Goal: Submit feedback/report problem: Submit feedback/report problem

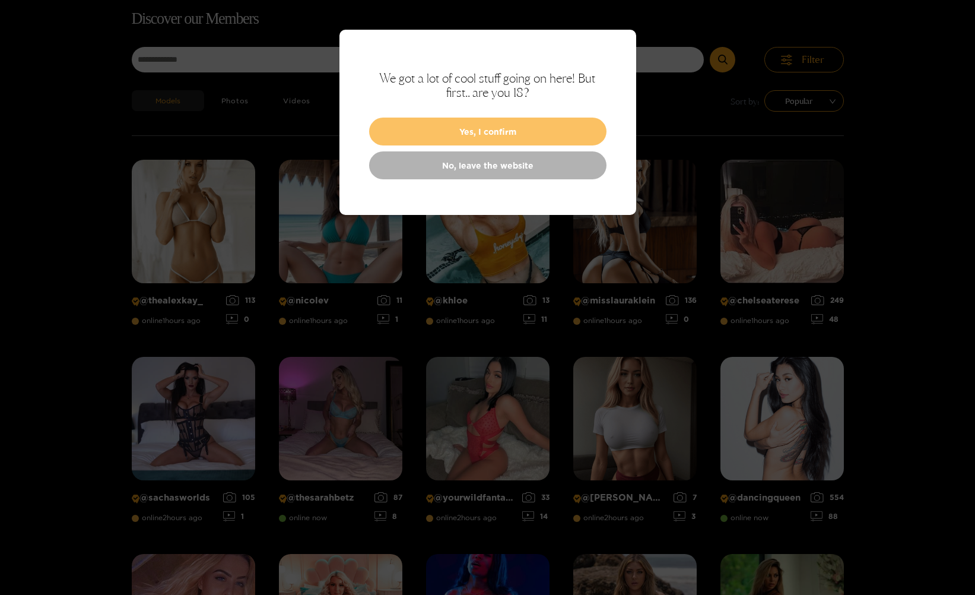
scroll to position [76, 0]
click at [486, 129] on button "Yes, I confirm" at bounding box center [487, 131] width 237 height 28
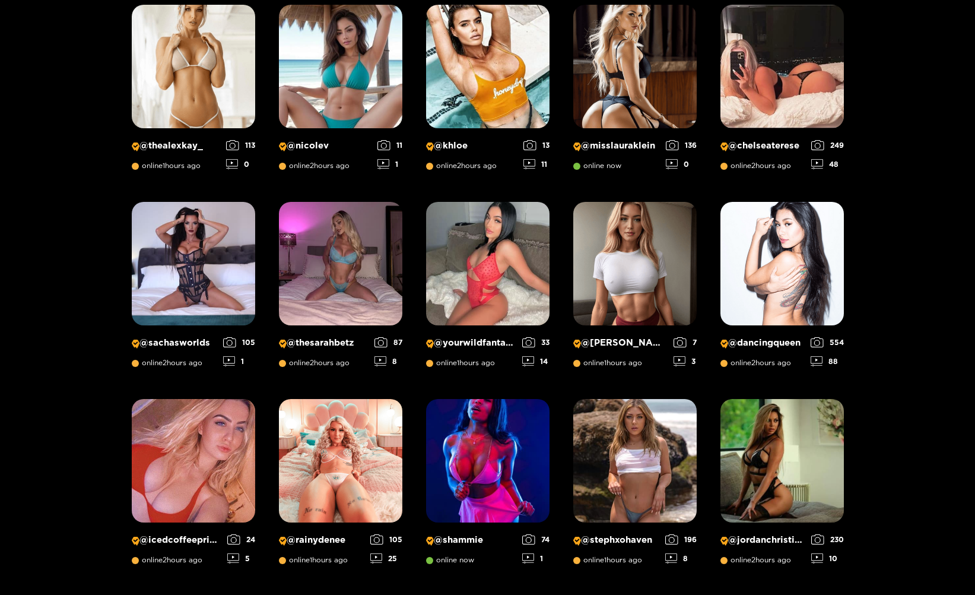
scroll to position [0, 0]
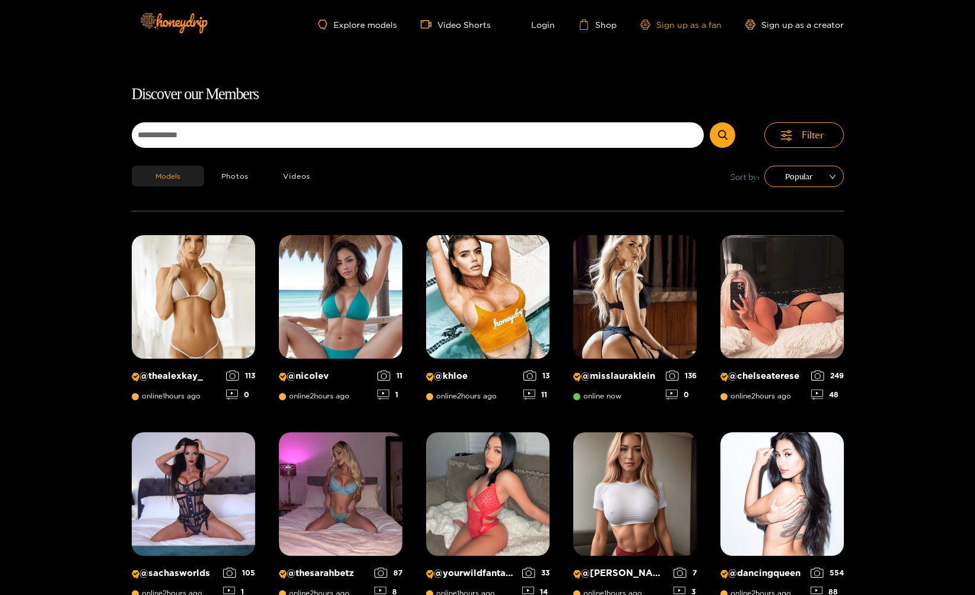
click at [679, 23] on link "Sign up as a fan" at bounding box center [680, 25] width 81 height 10
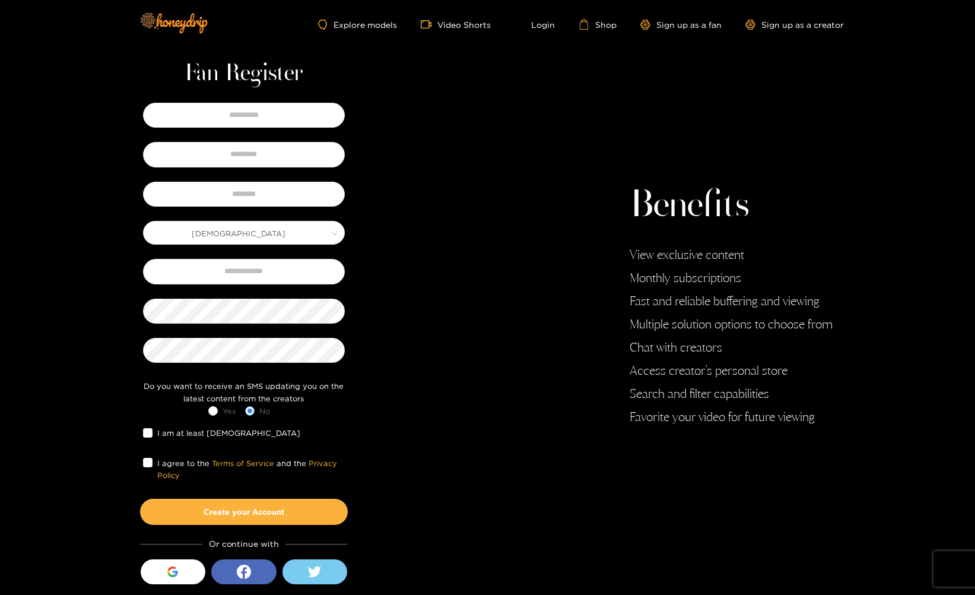
scroll to position [20, 0]
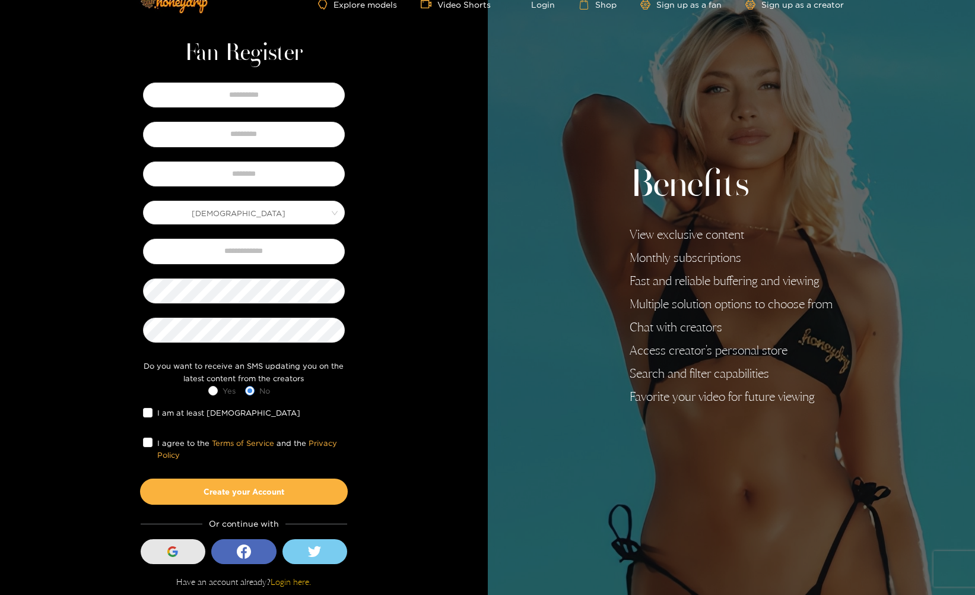
click at [171, 552] on icon "button" at bounding box center [172, 551] width 11 height 11
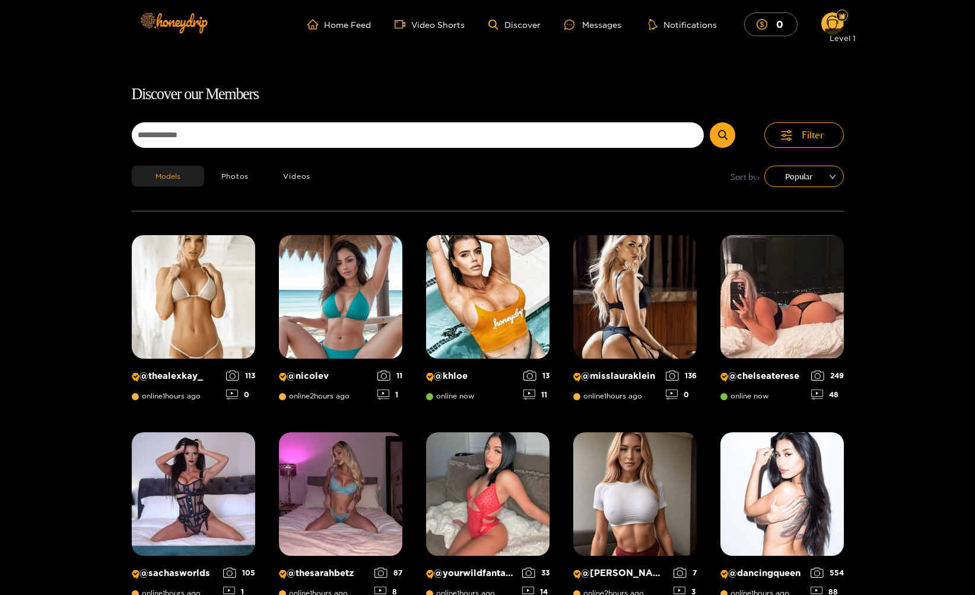
click at [837, 18] on div at bounding box center [842, 15] width 12 height 12
click at [832, 21] on circle at bounding box center [832, 23] width 23 height 23
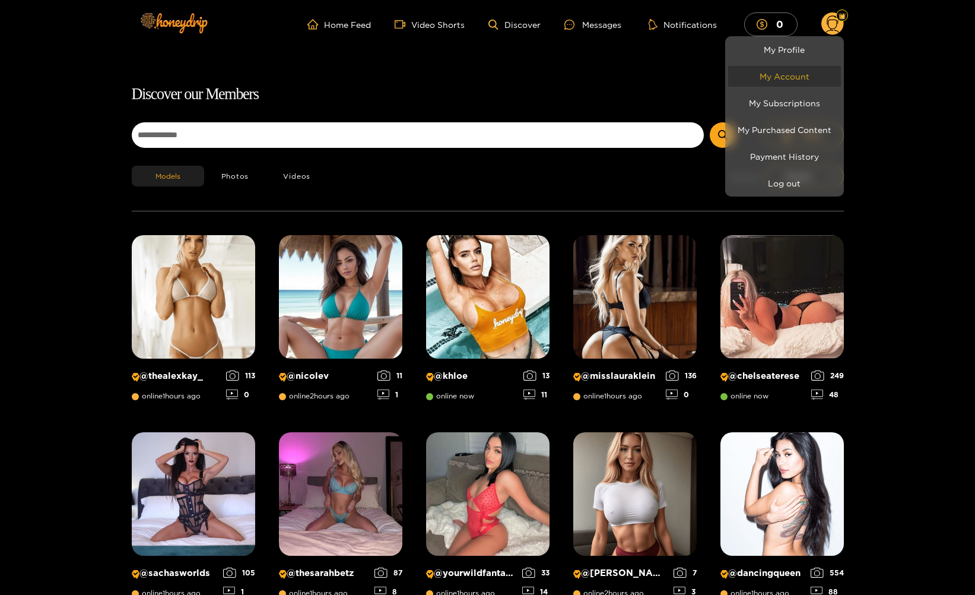
click at [786, 76] on link "My Account" at bounding box center [784, 76] width 113 height 21
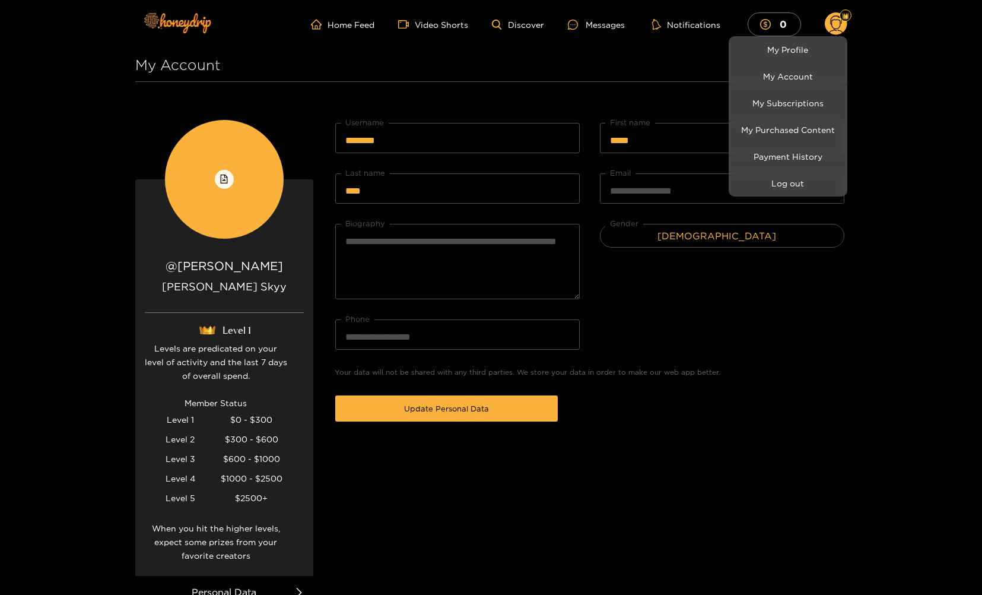
click at [911, 240] on div at bounding box center [491, 297] width 982 height 595
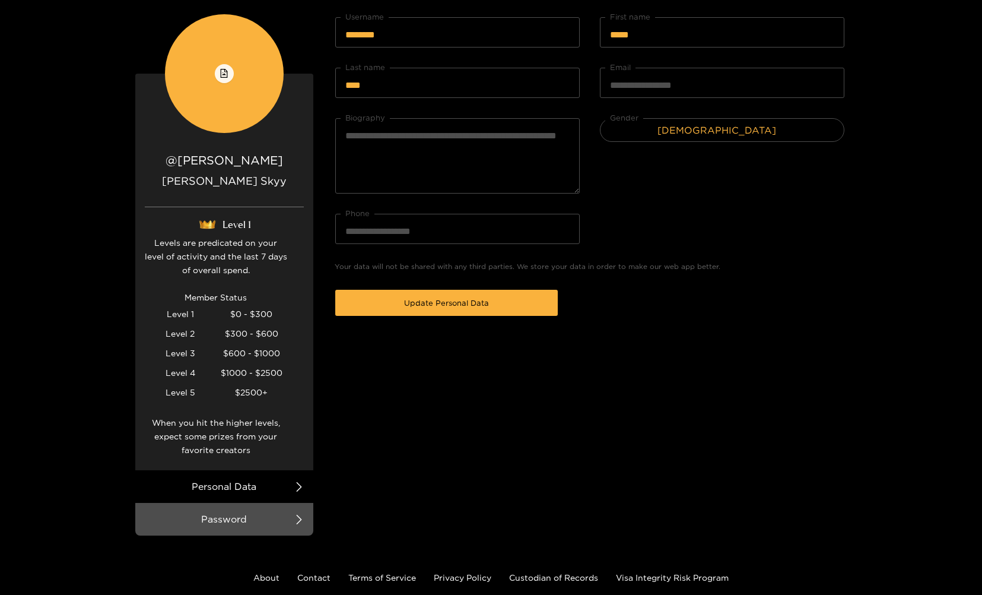
scroll to position [121, 0]
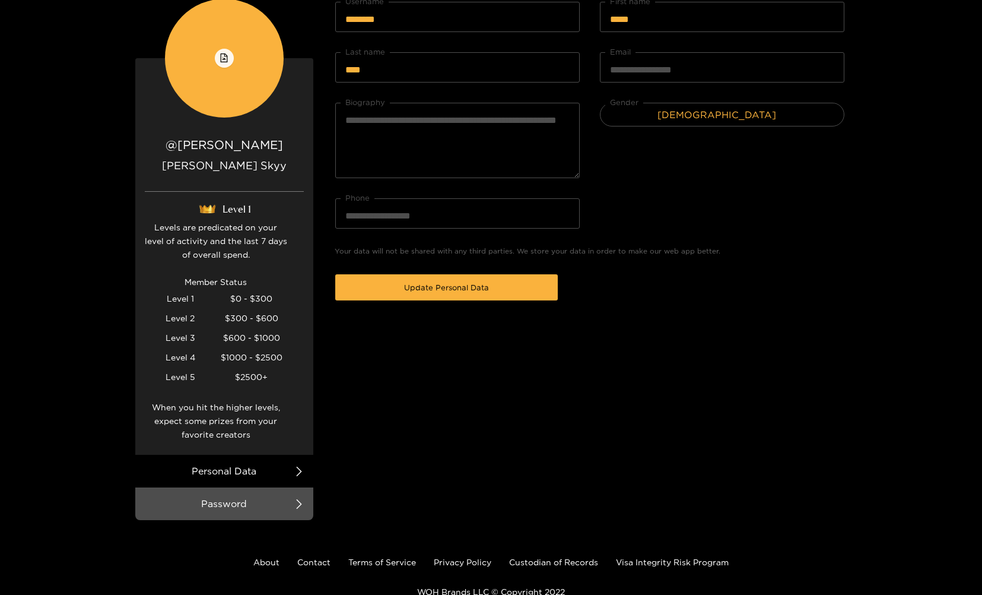
click at [300, 470] on icon at bounding box center [298, 470] width 5 height 9
click at [297, 471] on icon at bounding box center [298, 470] width 9 height 9
click at [215, 506] on li "Password" at bounding box center [224, 503] width 178 height 33
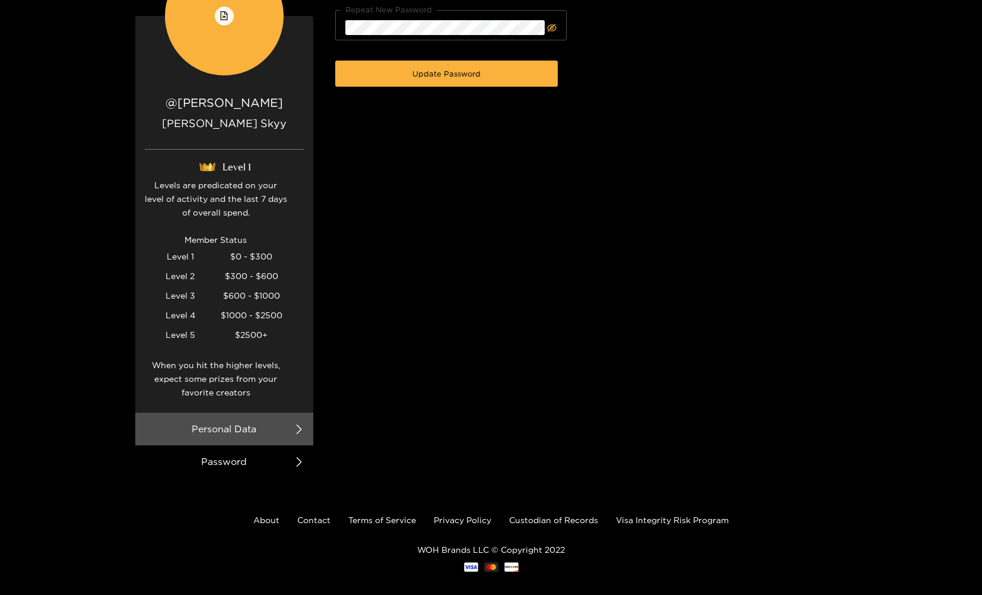
scroll to position [176, 0]
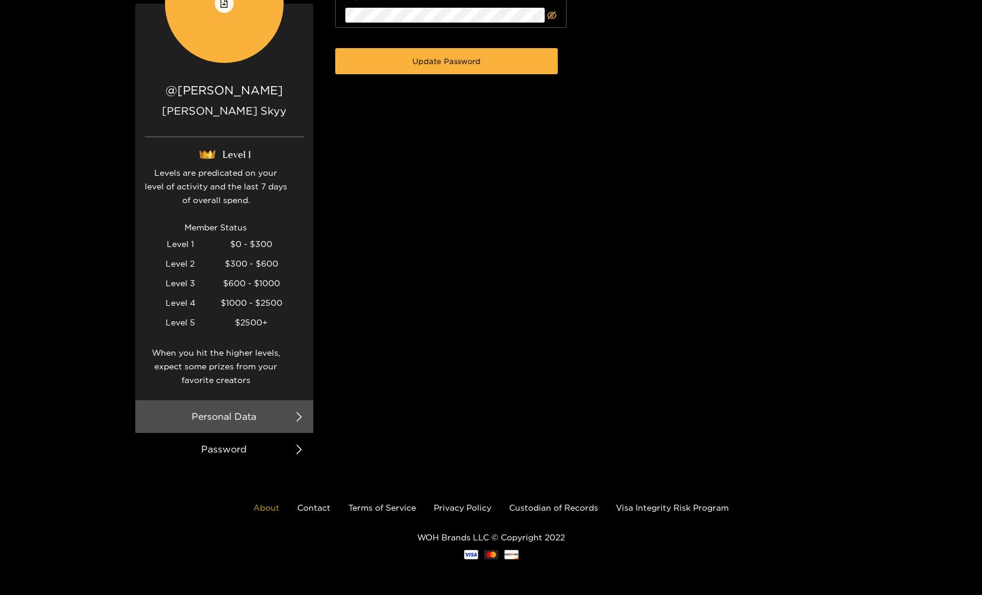
click at [264, 508] on link "About" at bounding box center [266, 507] width 26 height 9
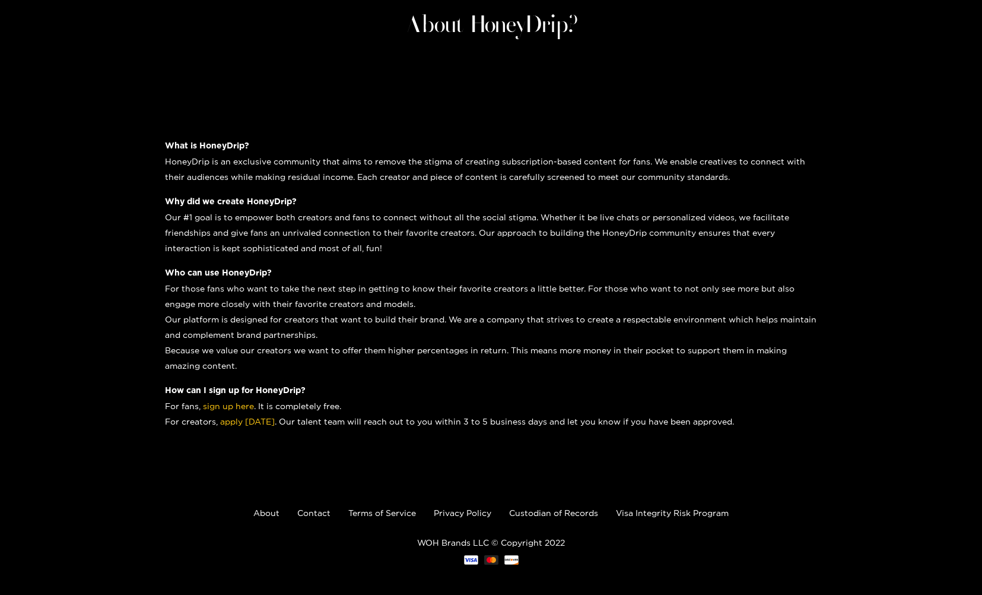
scroll to position [83, 0]
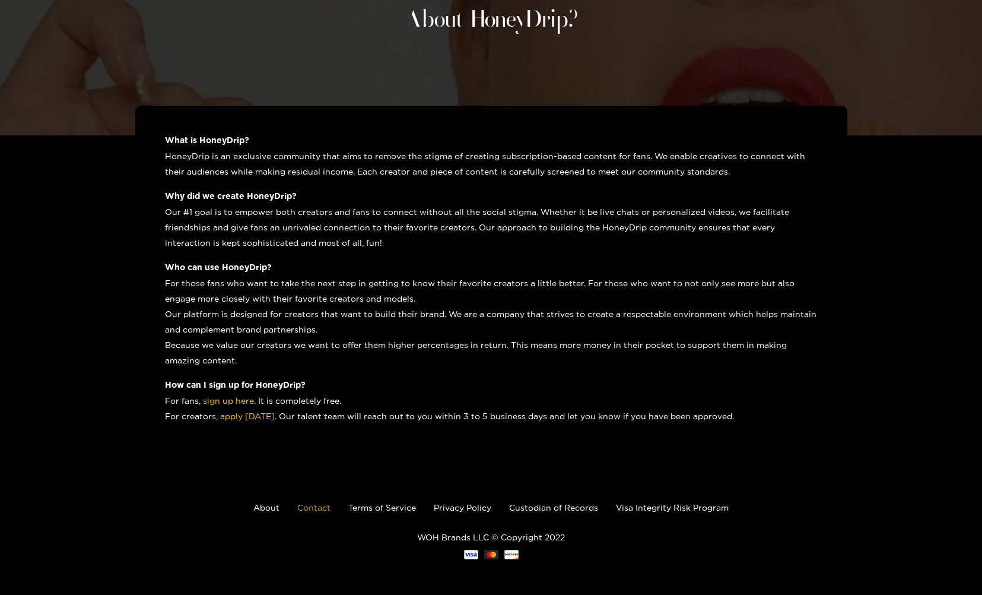
click at [316, 507] on link "Contact" at bounding box center [313, 507] width 33 height 9
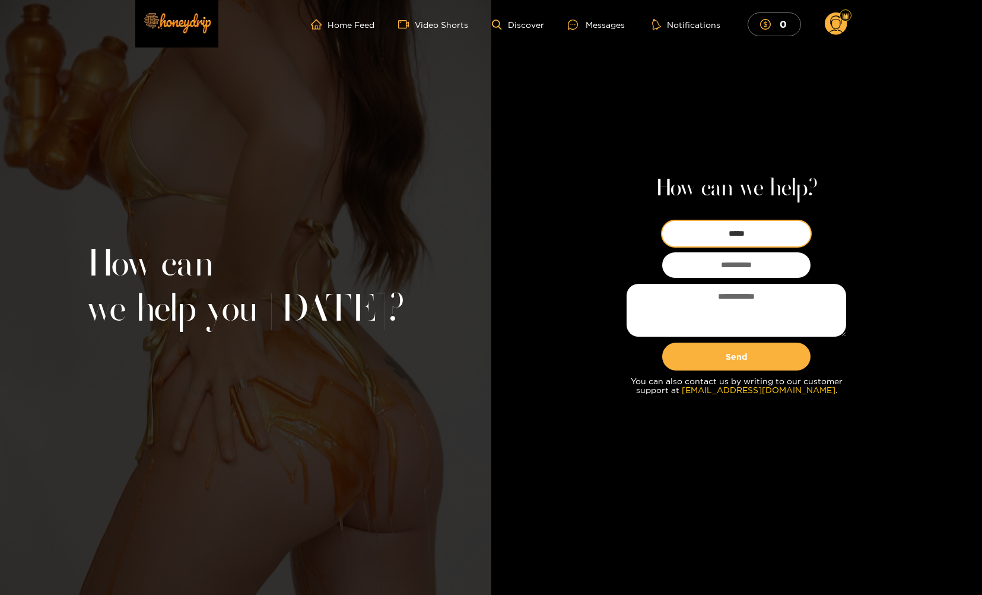
type input "*****"
type input "**********"
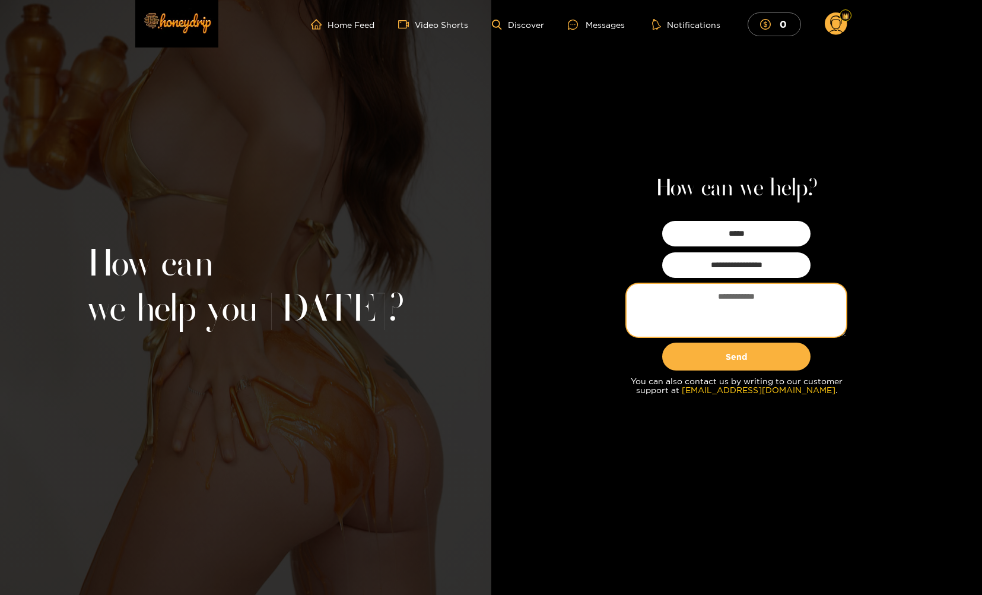
click at [726, 299] on textarea at bounding box center [737, 310] width 220 height 53
type textarea "**********"
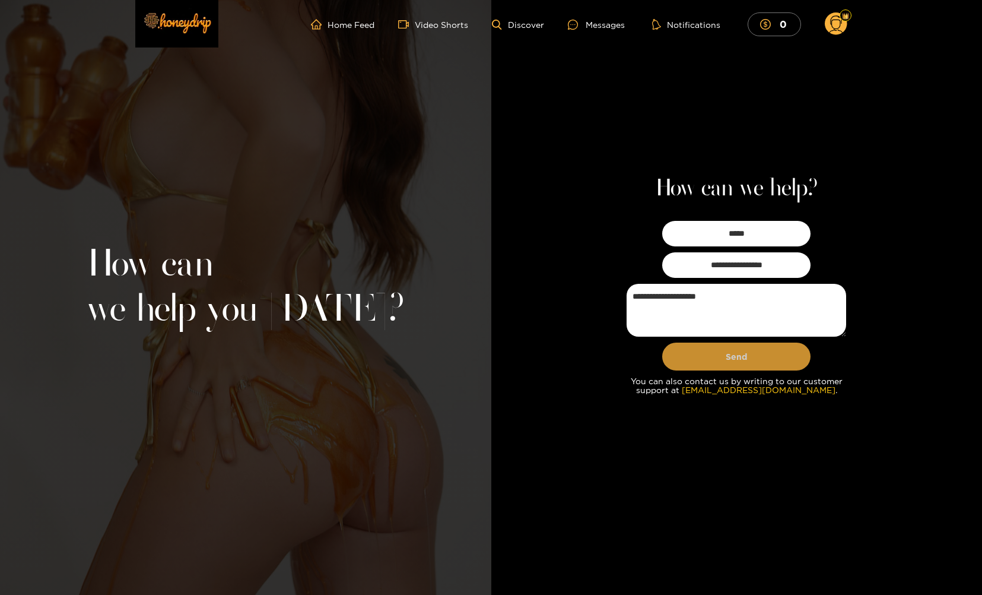
click at [748, 355] on button "Send" at bounding box center [736, 356] width 148 height 28
click at [181, 23] on img at bounding box center [176, 23] width 83 height 50
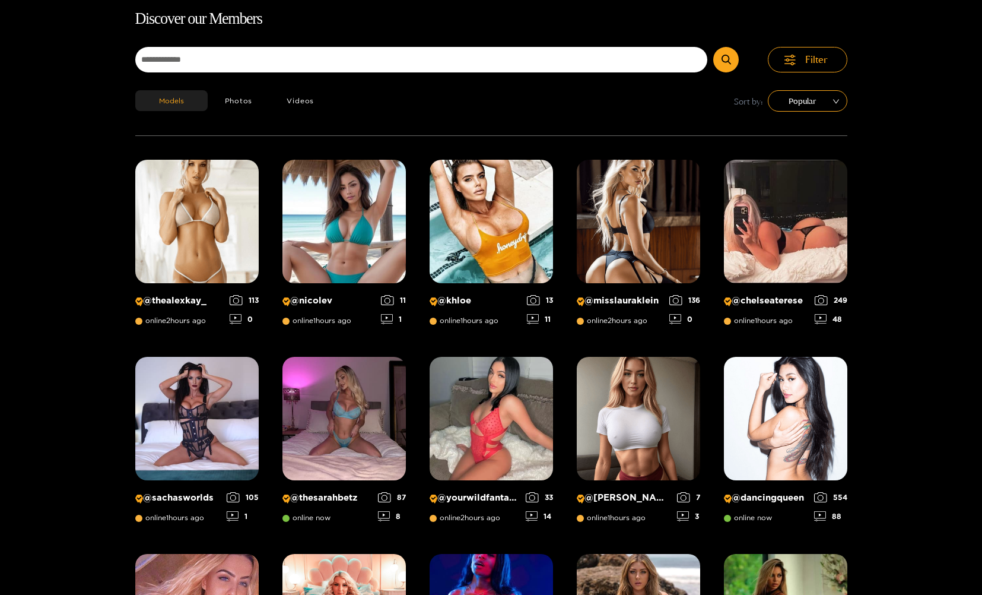
scroll to position [76, 0]
